Goal: Transaction & Acquisition: Purchase product/service

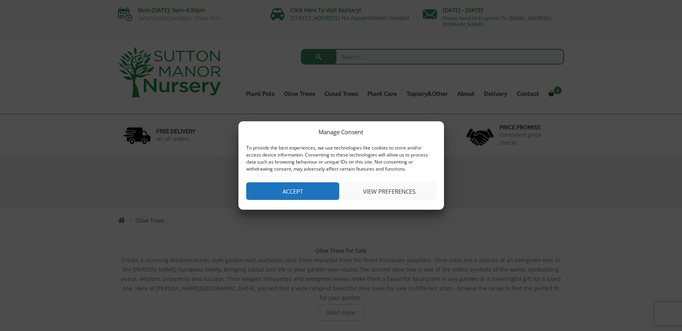
click at [302, 195] on button "Accept" at bounding box center [292, 191] width 93 height 18
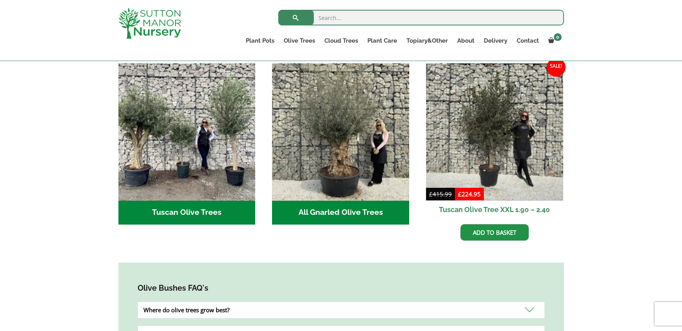
scroll to position [283, 0]
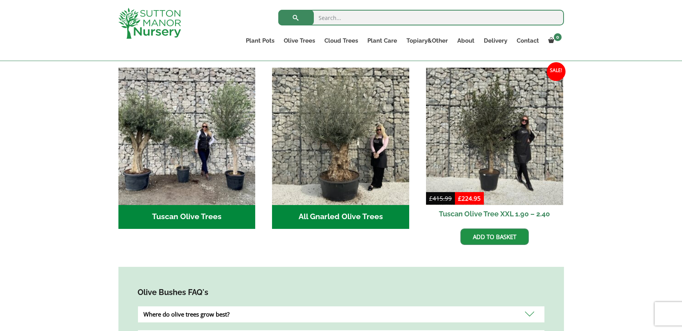
click at [177, 206] on h2 "Tuscan Olive Trees (8)" at bounding box center [186, 217] width 137 height 24
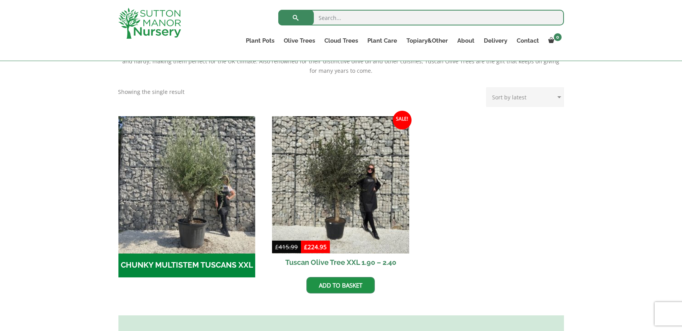
scroll to position [179, 0]
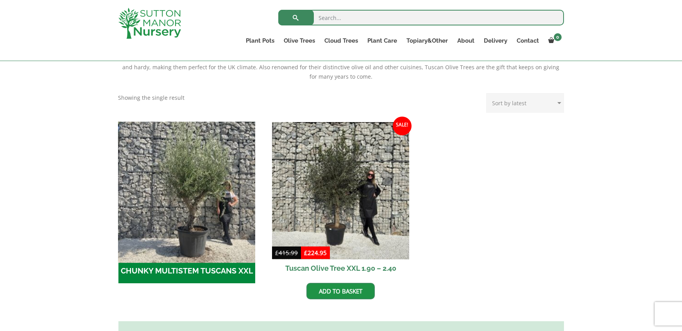
click at [174, 205] on img "Visit product category CHUNKY MULTISTEM TUSCANS XXL" at bounding box center [187, 190] width 144 height 144
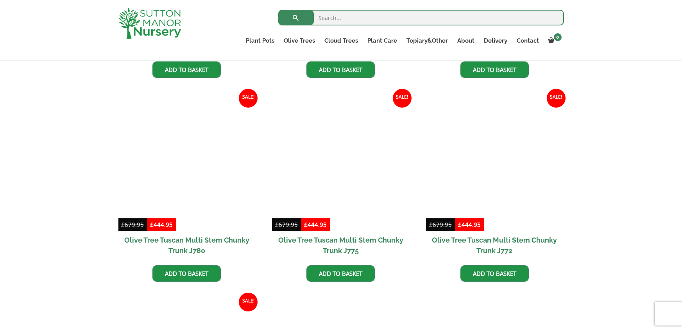
scroll to position [566, 0]
